Goal: Task Accomplishment & Management: Manage account settings

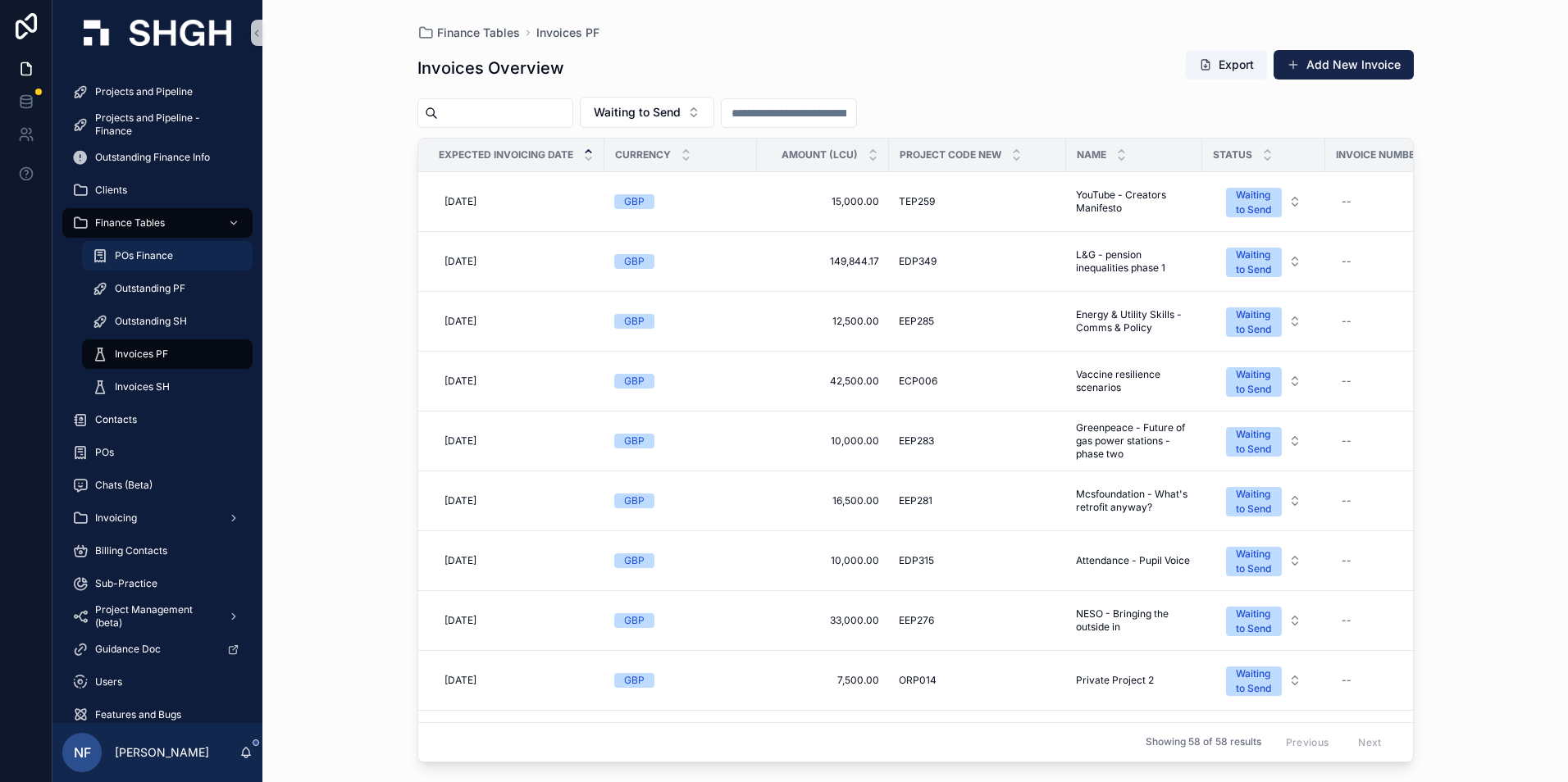
click at [136, 250] on span "POs Finance" at bounding box center [144, 255] width 58 height 13
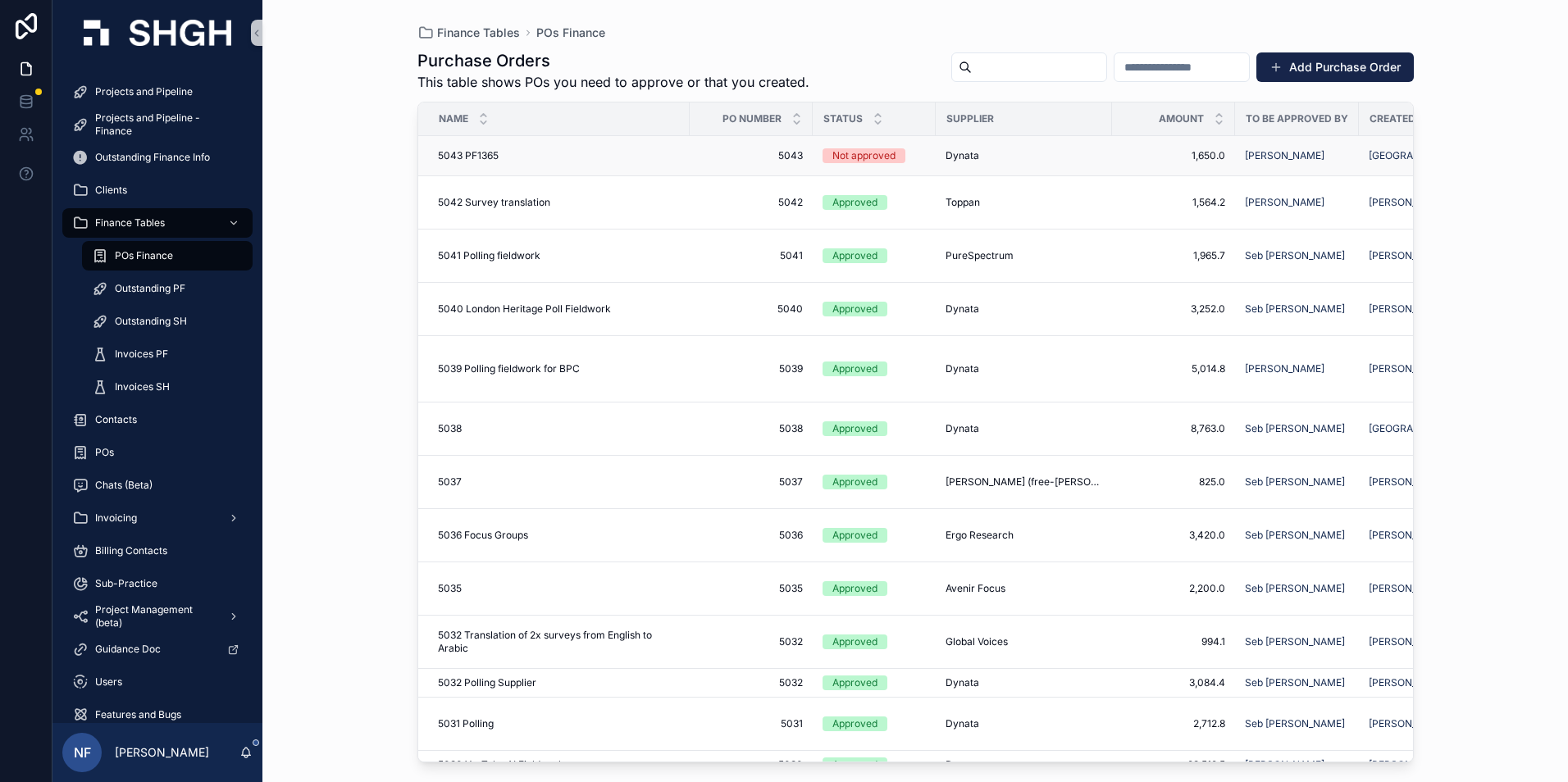
click at [780, 155] on span "5043" at bounding box center [751, 155] width 103 height 13
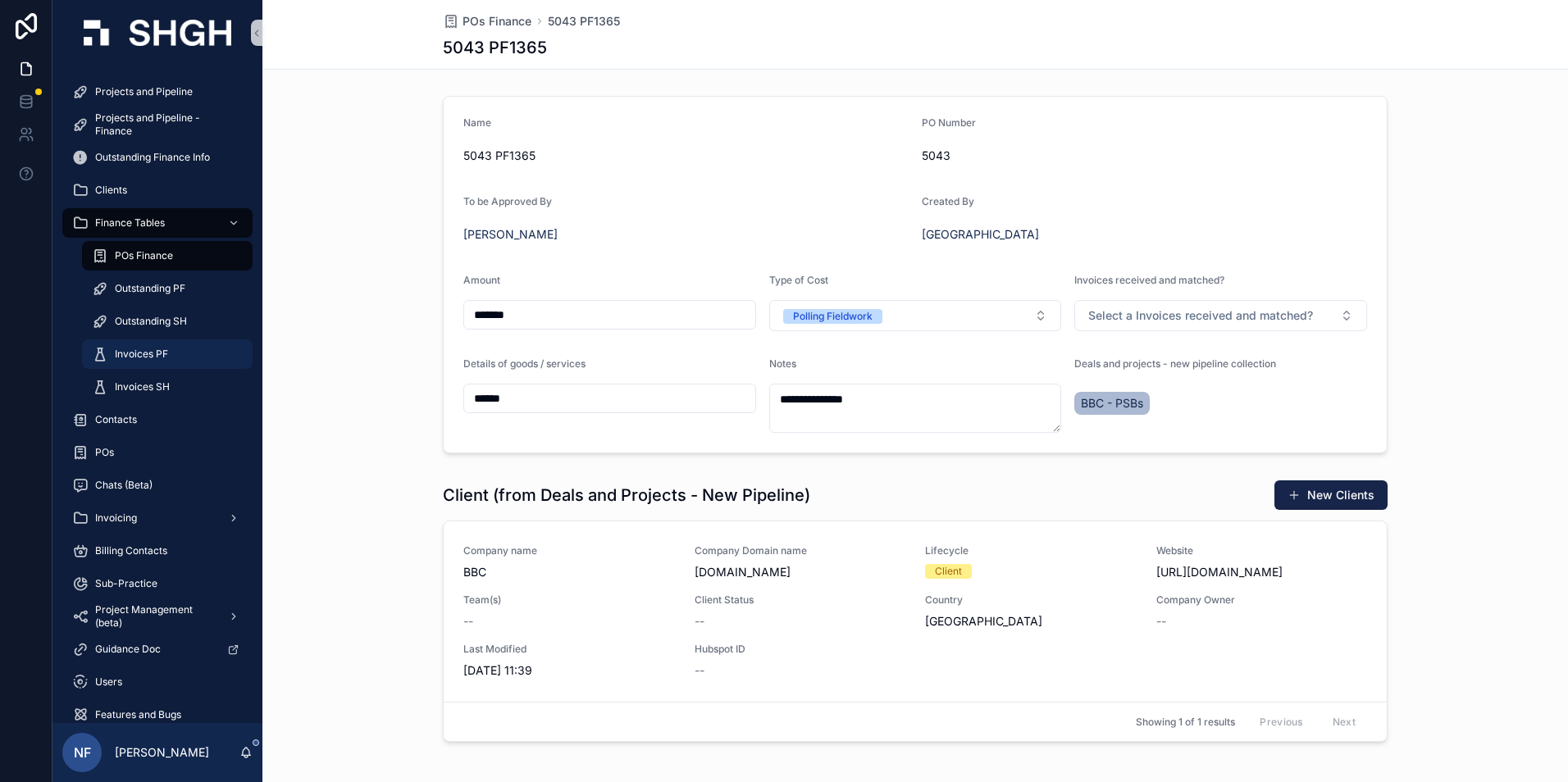
click at [138, 355] on span "Invoices PF" at bounding box center [141, 354] width 53 height 13
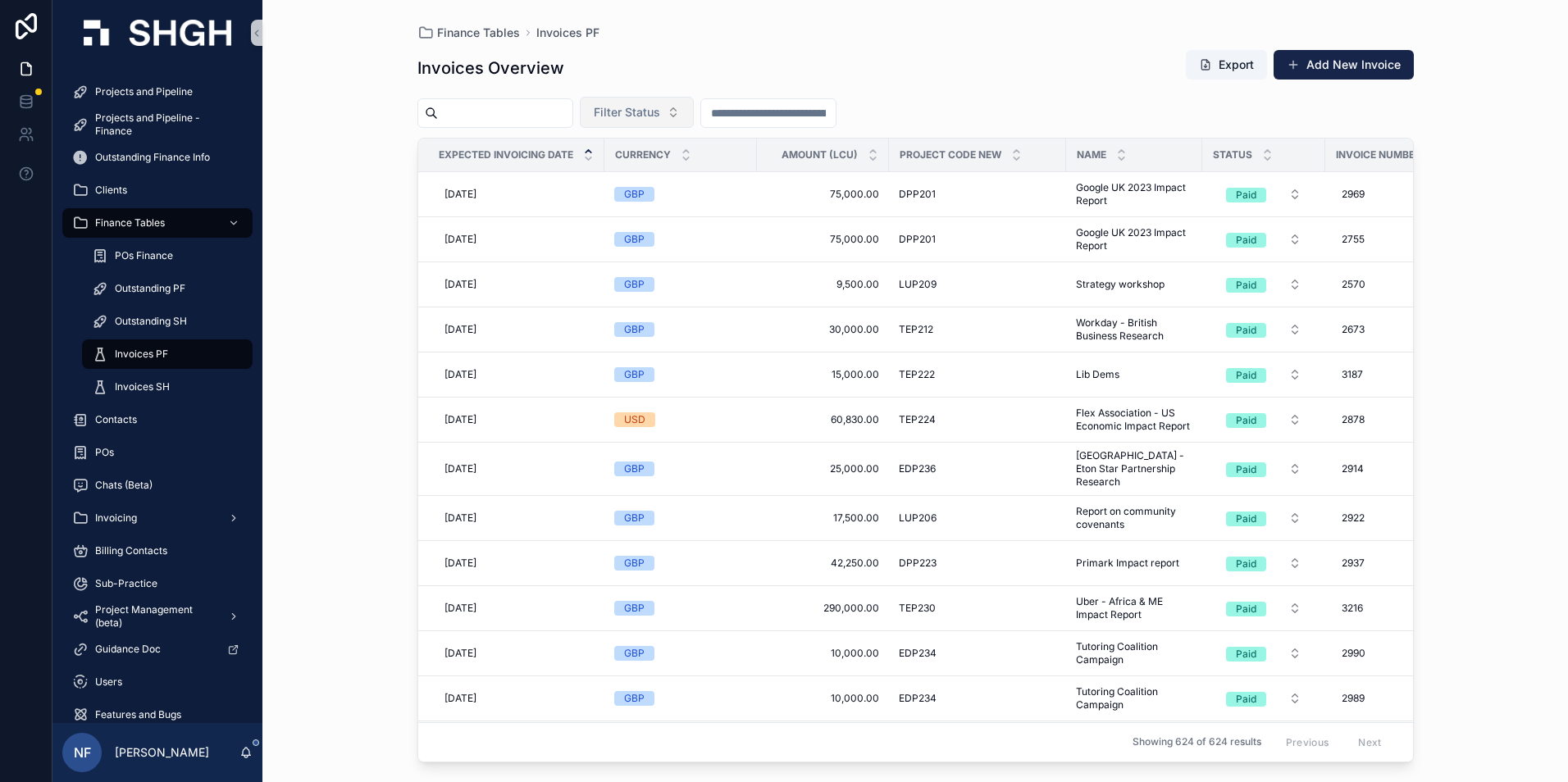
click at [636, 99] on button "Filter Status" at bounding box center [637, 112] width 114 height 31
click at [618, 176] on div "Waiting to Send" at bounding box center [678, 179] width 197 height 26
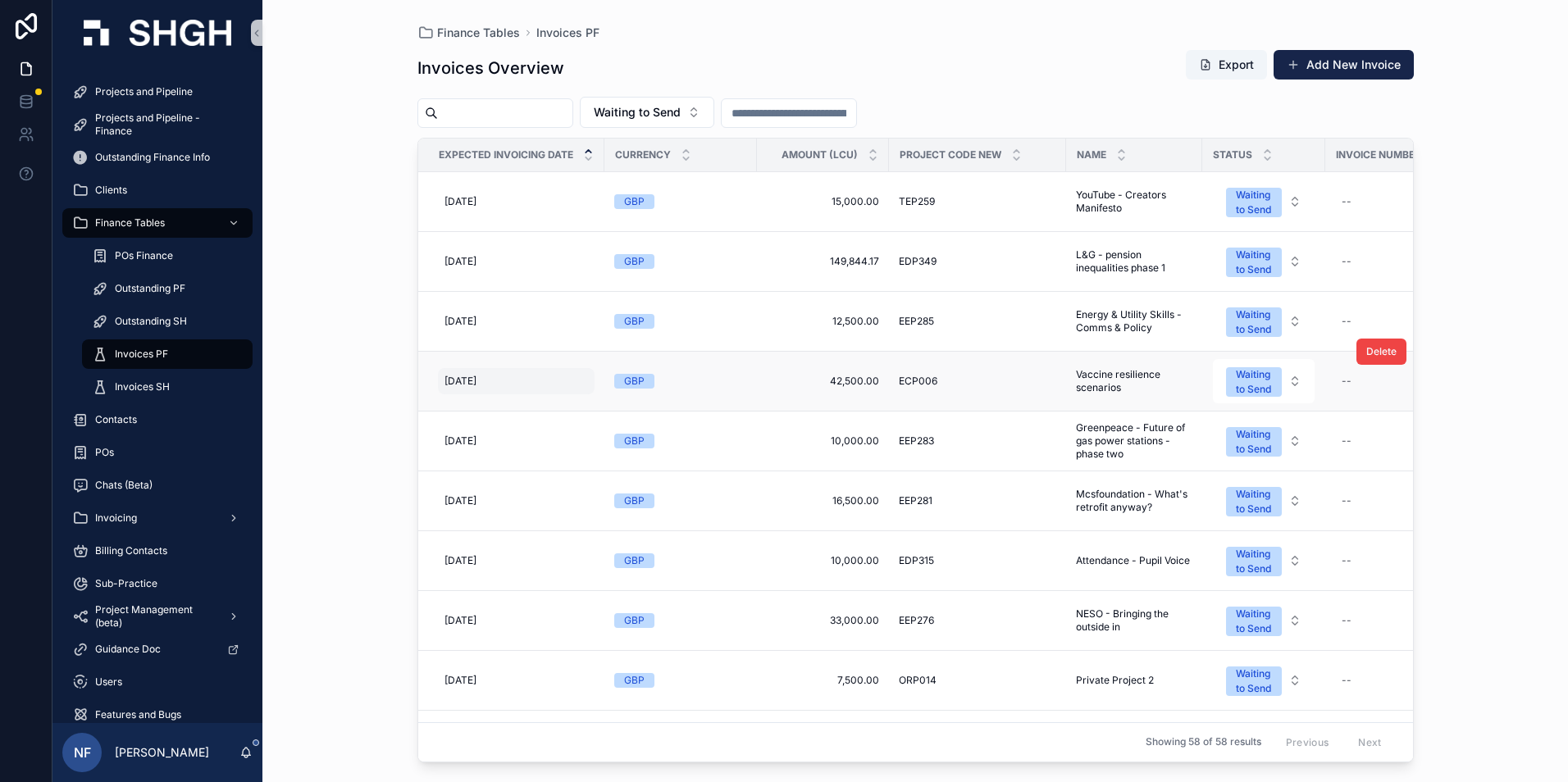
click at [477, 383] on span "[DATE]" at bounding box center [461, 381] width 32 height 13
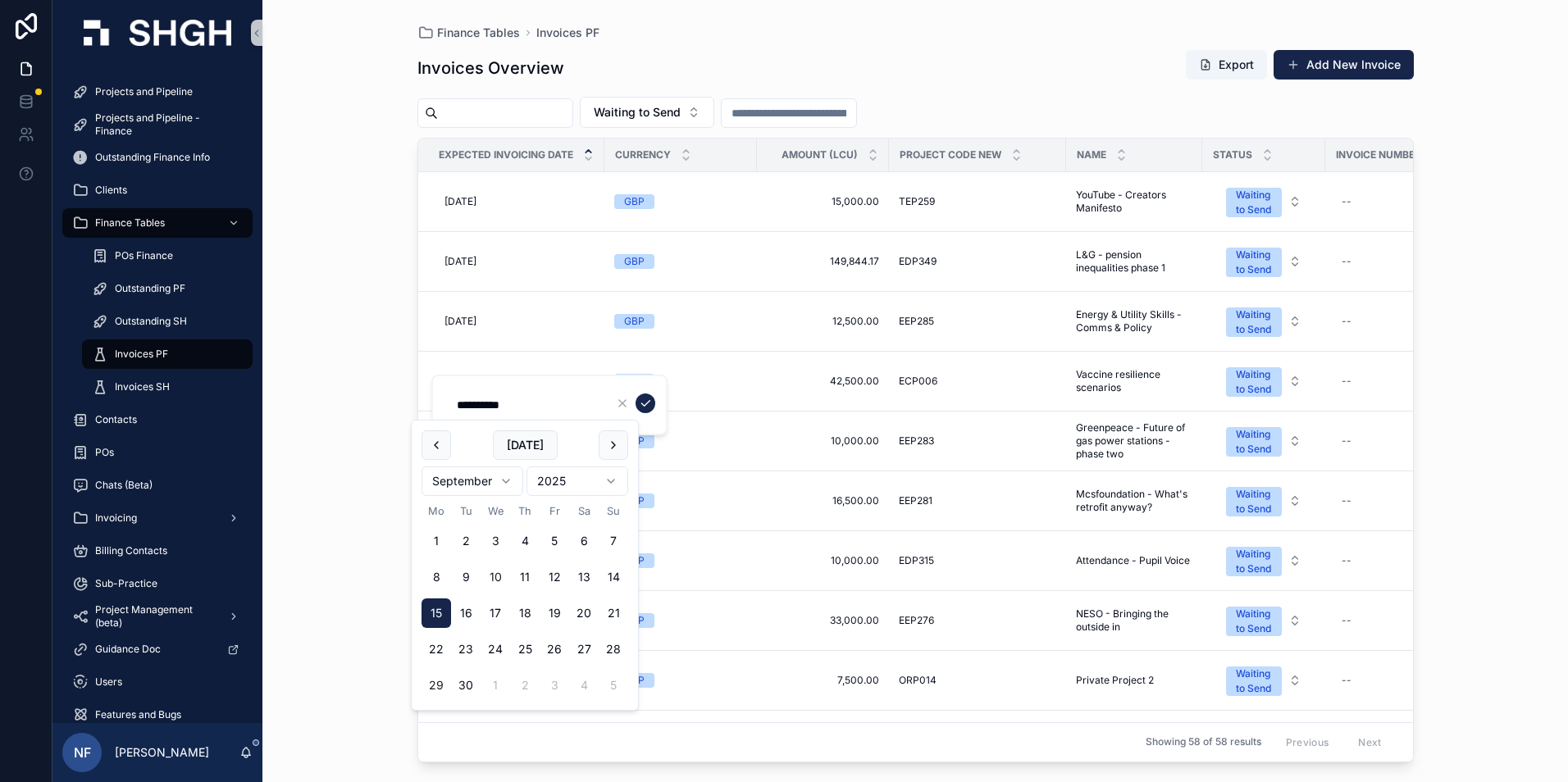
click at [438, 688] on button "29" at bounding box center [436, 685] width 29 height 29
type input "**********"
click at [637, 395] on div "scrollable content" at bounding box center [634, 403] width 42 height 19
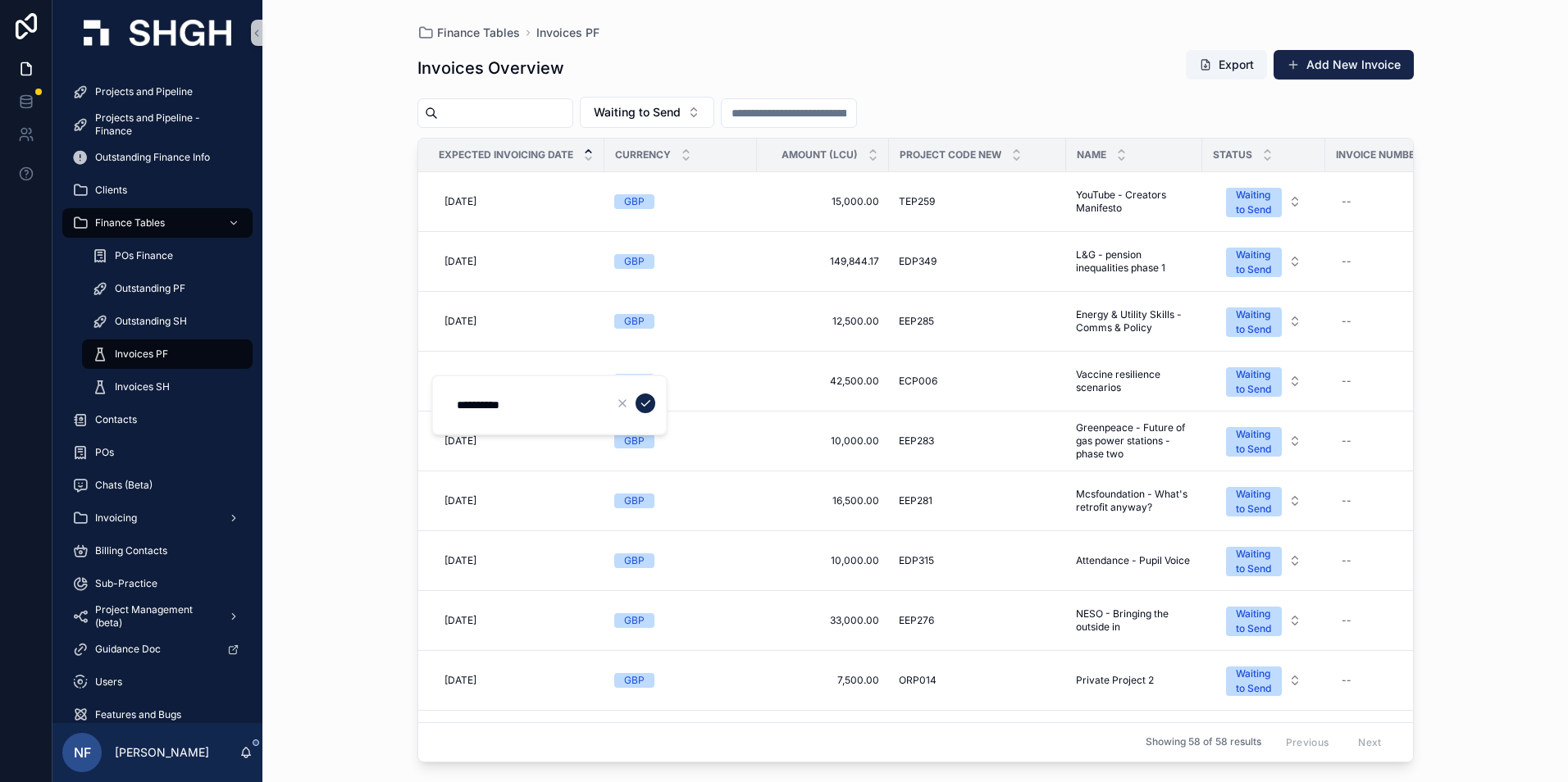
click at [638, 403] on button "scrollable content" at bounding box center [645, 403] width 19 height 19
